Goal: Check status

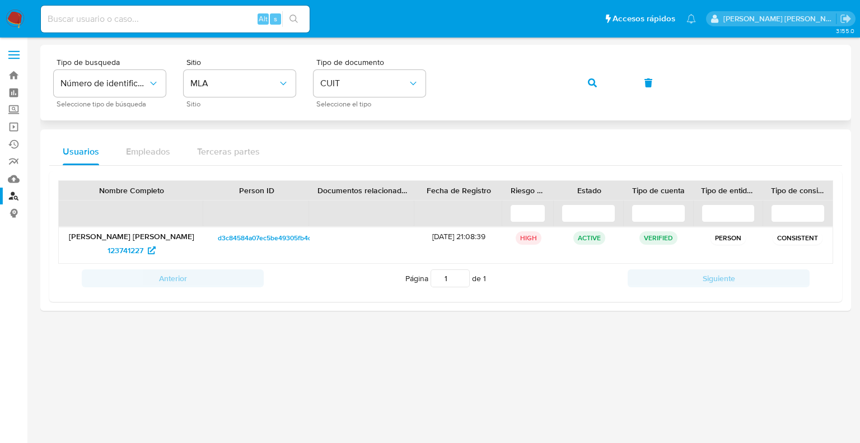
click at [436, 80] on div "Tipo de busqueda Número de identificación Seleccione tipo de búsqueda Sitio MLA…" at bounding box center [446, 82] width 784 height 49
click at [587, 83] on button "button" at bounding box center [592, 82] width 38 height 27
click at [123, 249] on span "154942227" at bounding box center [125, 250] width 38 height 18
click at [442, 81] on div "Tipo de busqueda Número de identificación Seleccione tipo de búsqueda Sitio MLA…" at bounding box center [446, 82] width 784 height 49
click at [591, 81] on icon "button" at bounding box center [592, 82] width 9 height 9
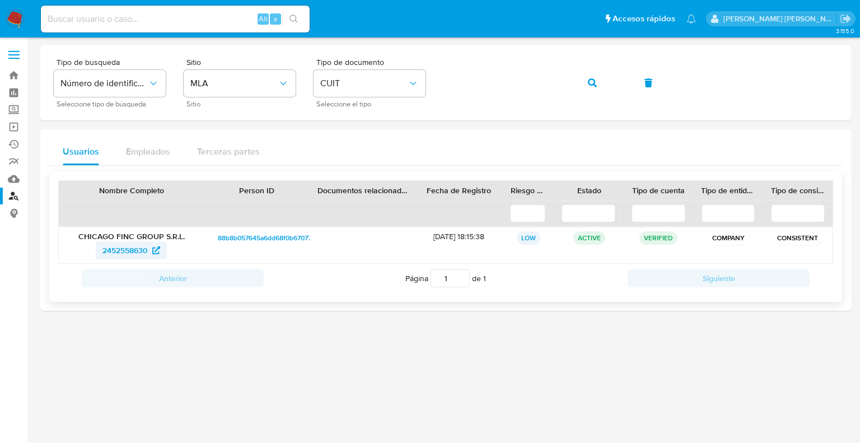
click at [110, 247] on span "2452558630" at bounding box center [124, 250] width 45 height 18
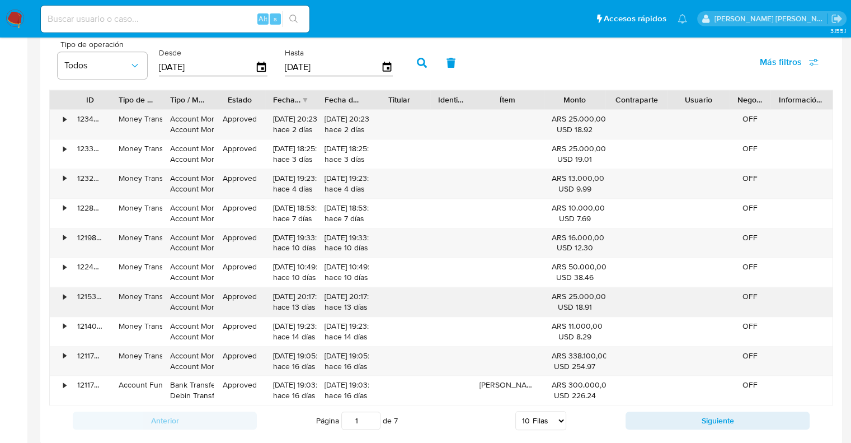
scroll to position [1064, 0]
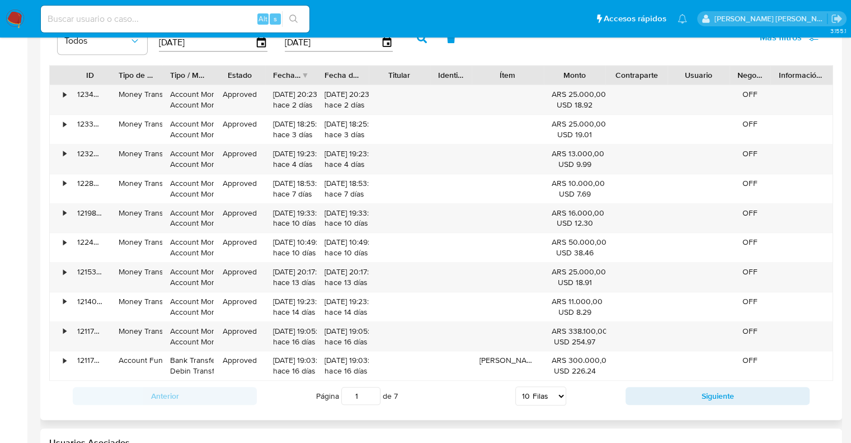
click at [544, 400] on select "5 Filas 10 Filas 20 Filas 25 Filas 50 Filas 100 Filas" at bounding box center [541, 395] width 51 height 19
select select "100"
click at [516, 386] on select "5 Filas 10 Filas 20 Filas 25 Filas 50 Filas 100 Filas" at bounding box center [541, 395] width 51 height 19
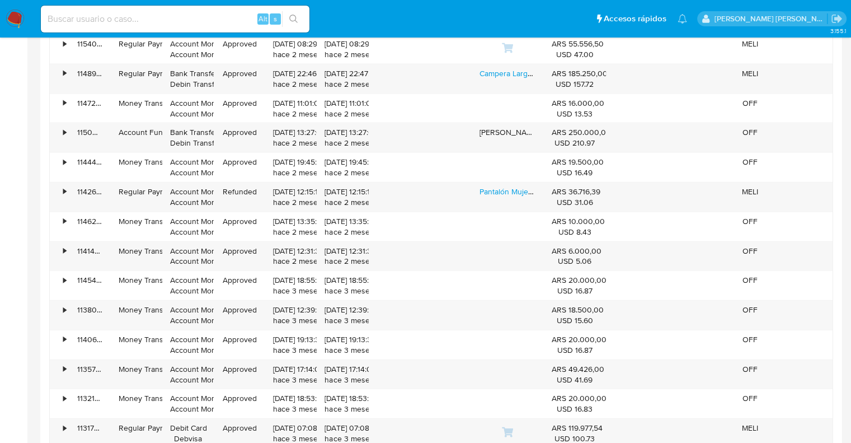
scroll to position [2575, 0]
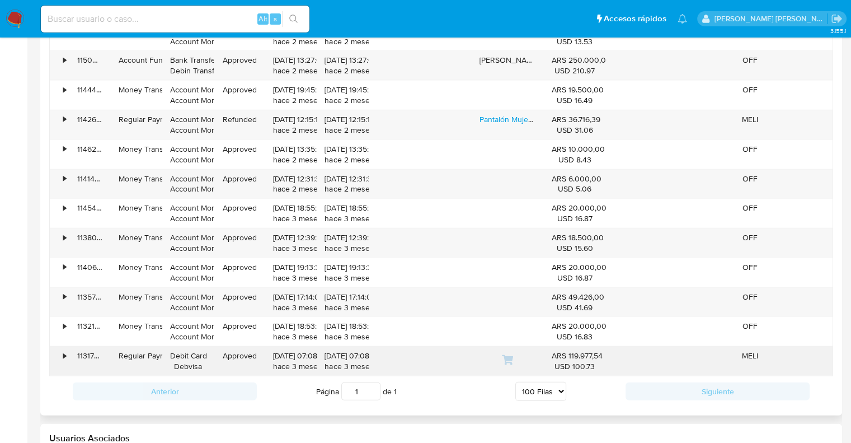
click at [63, 350] on div "•" at bounding box center [64, 355] width 3 height 11
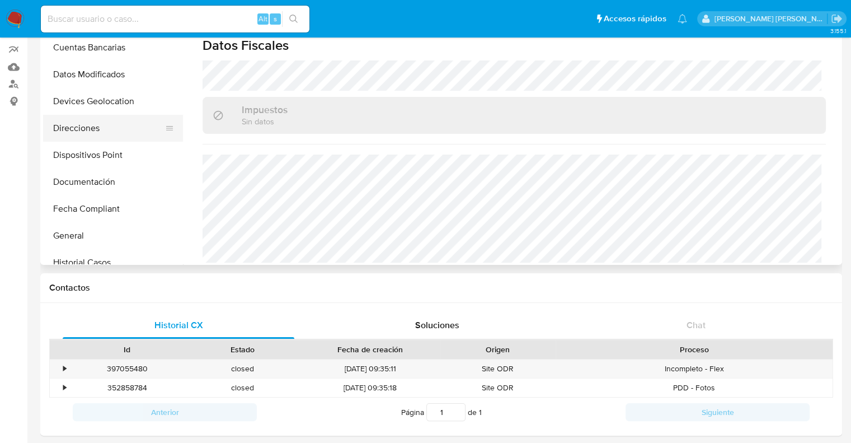
scroll to position [134, 0]
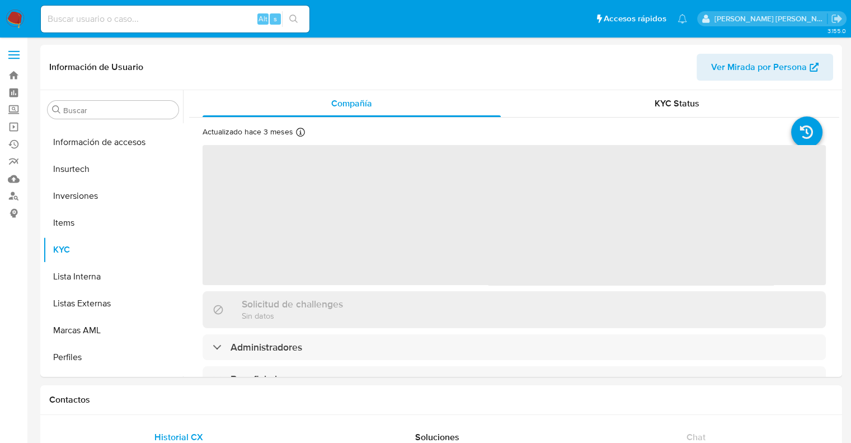
scroll to position [526, 0]
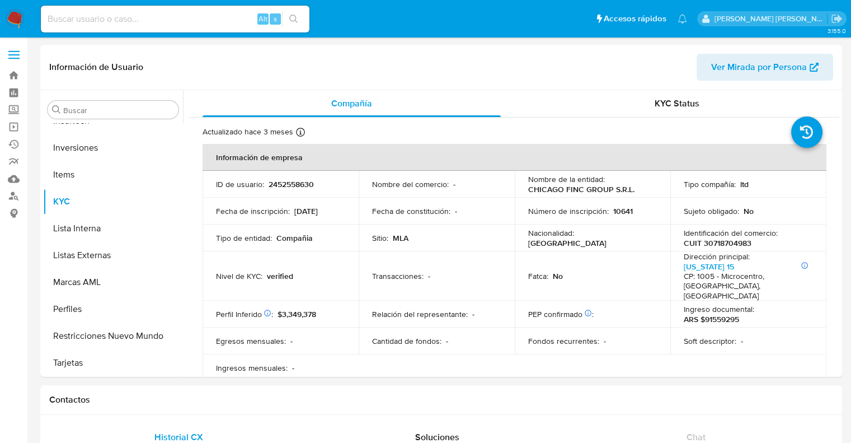
select select "10"
